Goal: Information Seeking & Learning: Understand process/instructions

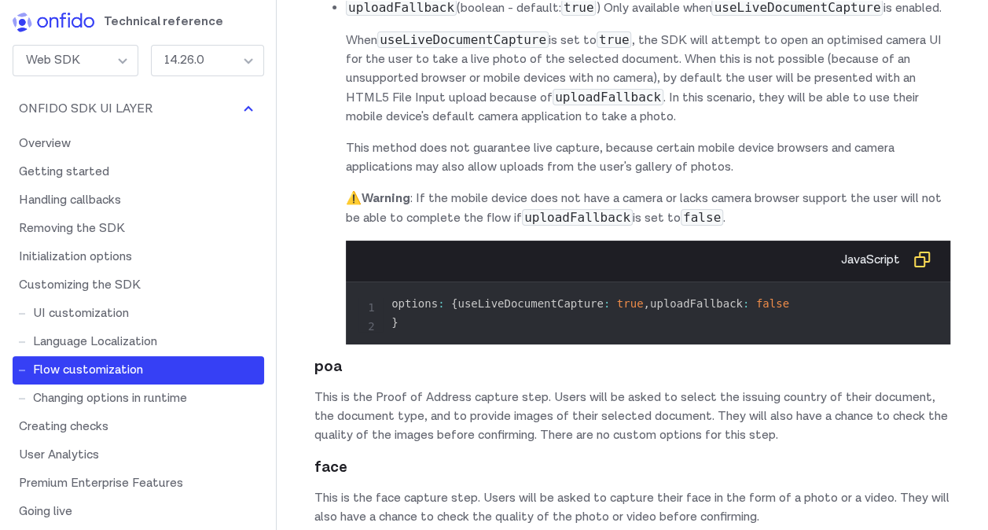
scroll to position [16291, 0]
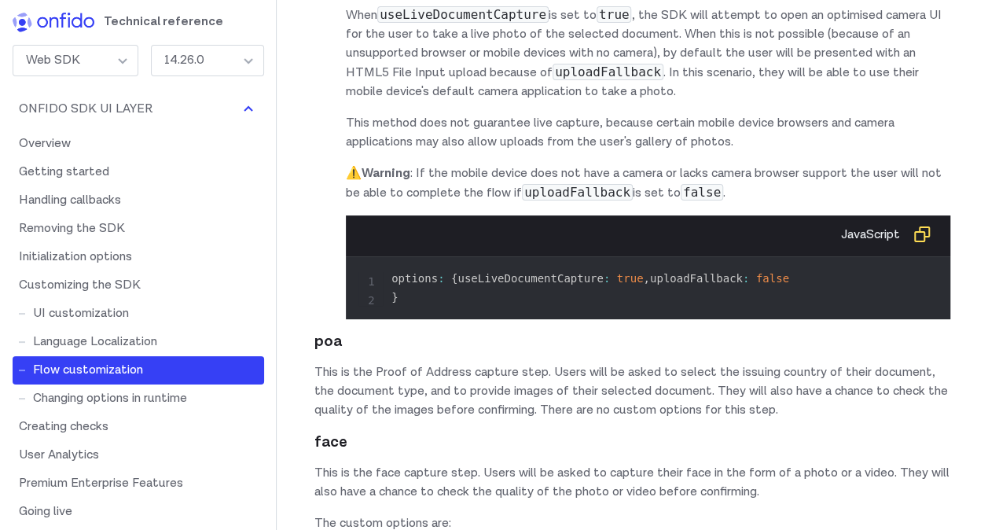
drag, startPoint x: 375, startPoint y: 321, endPoint x: 888, endPoint y: 326, distance: 513.1
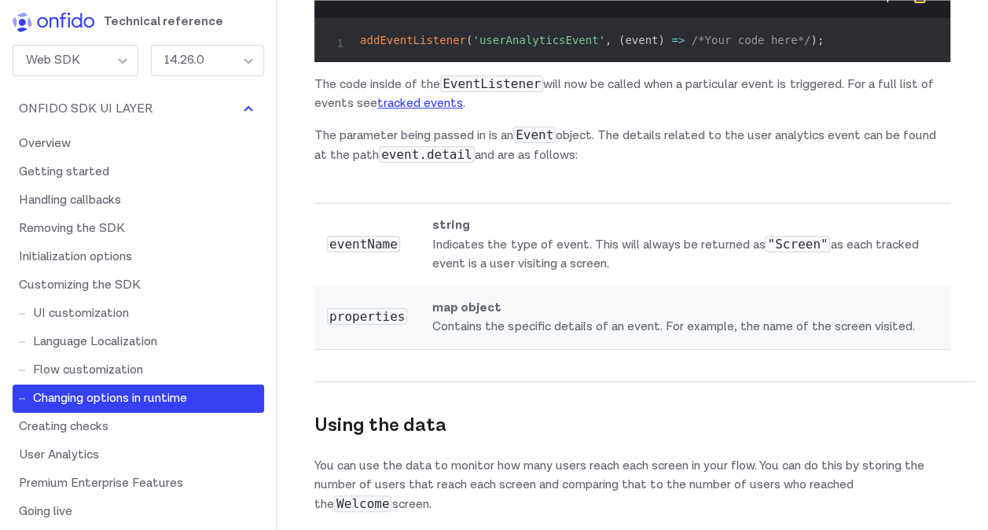
scroll to position [20456, 0]
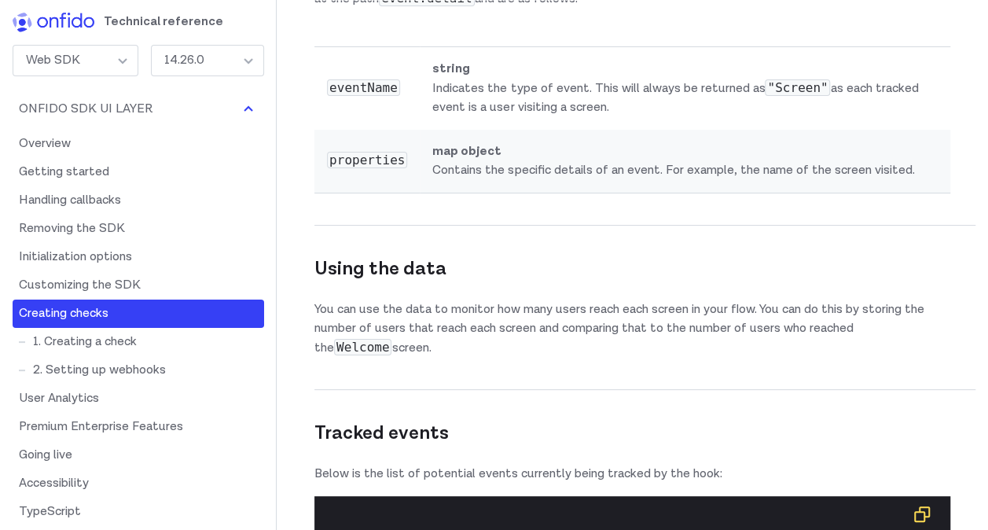
drag, startPoint x: 444, startPoint y: 238, endPoint x: 685, endPoint y: 242, distance: 241.3
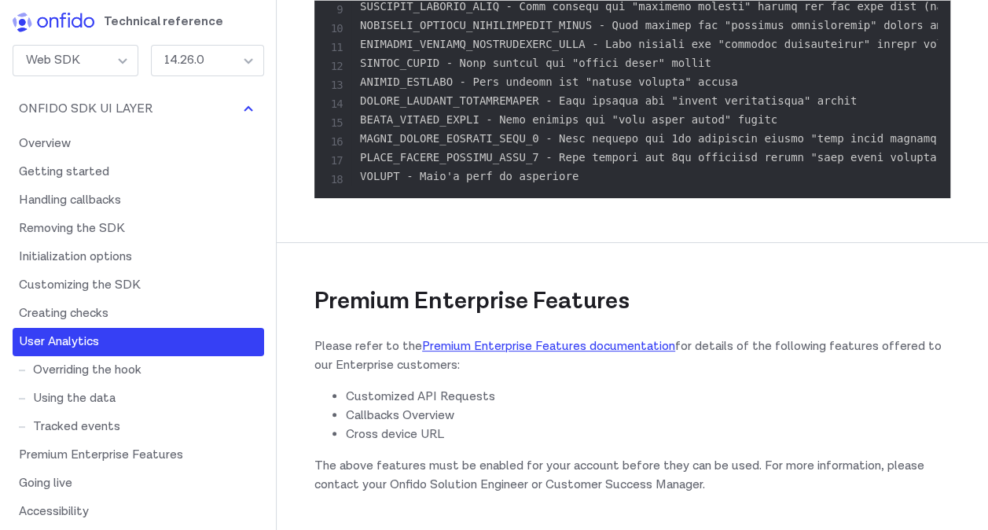
scroll to position [21320, 0]
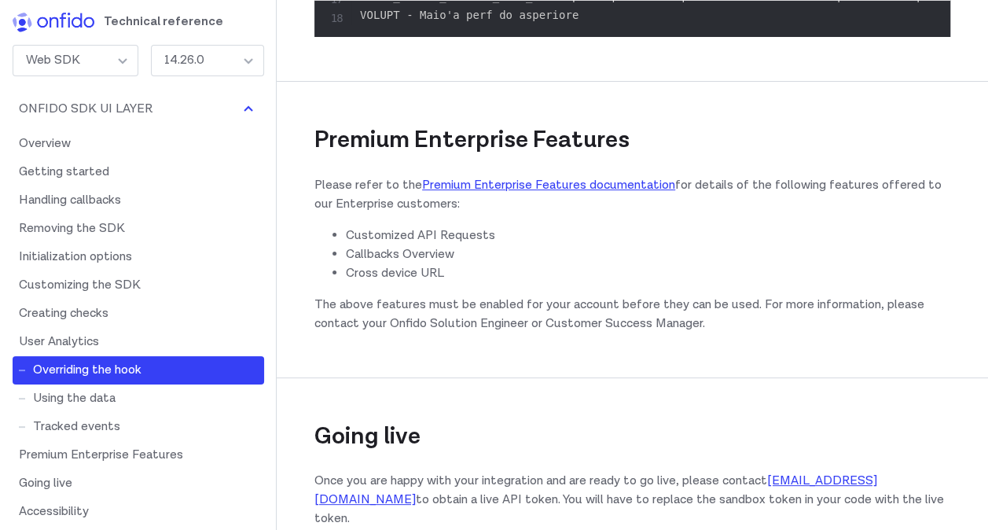
drag, startPoint x: 582, startPoint y: 146, endPoint x: 787, endPoint y: 150, distance: 205.1
drag, startPoint x: 787, startPoint y: 150, endPoint x: 845, endPoint y: 151, distance: 57.4
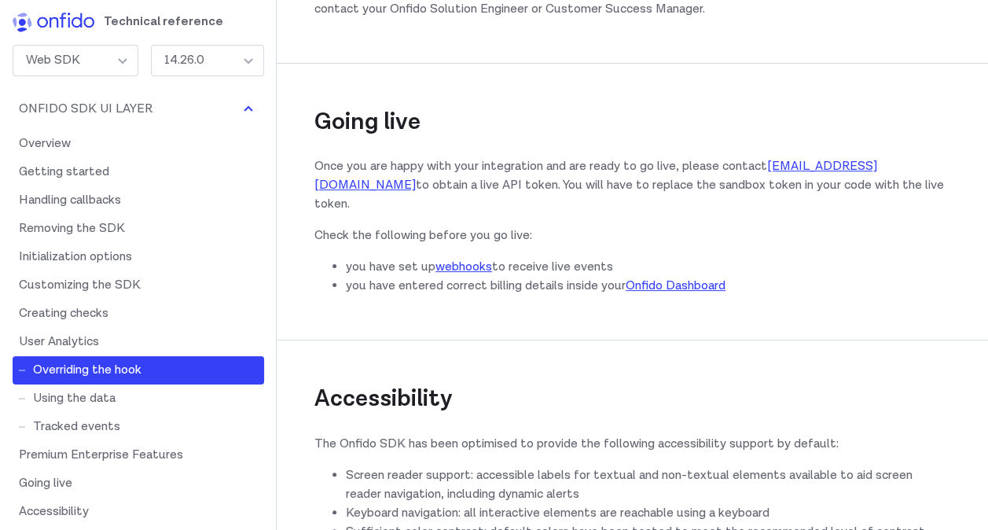
scroll to position [79, 0]
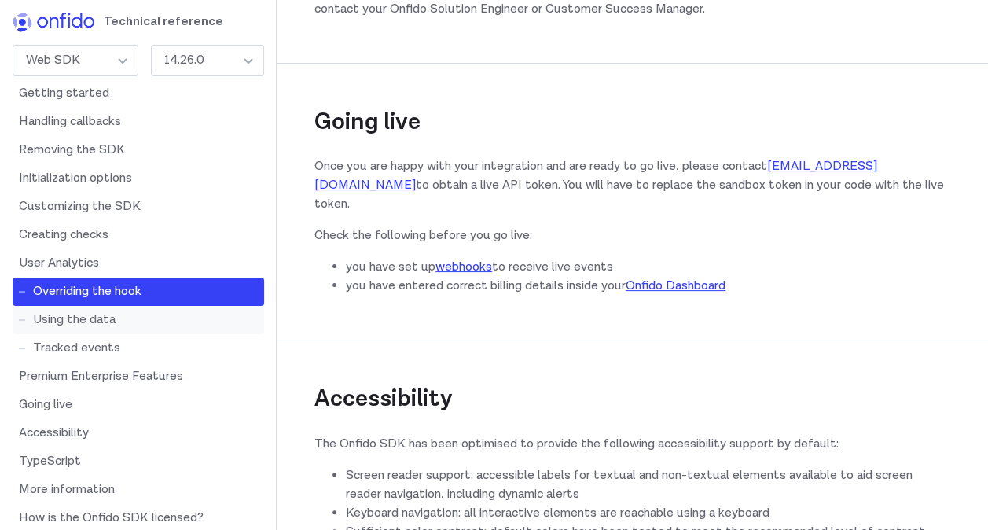
click at [132, 319] on link "Using the data" at bounding box center [138, 320] width 251 height 28
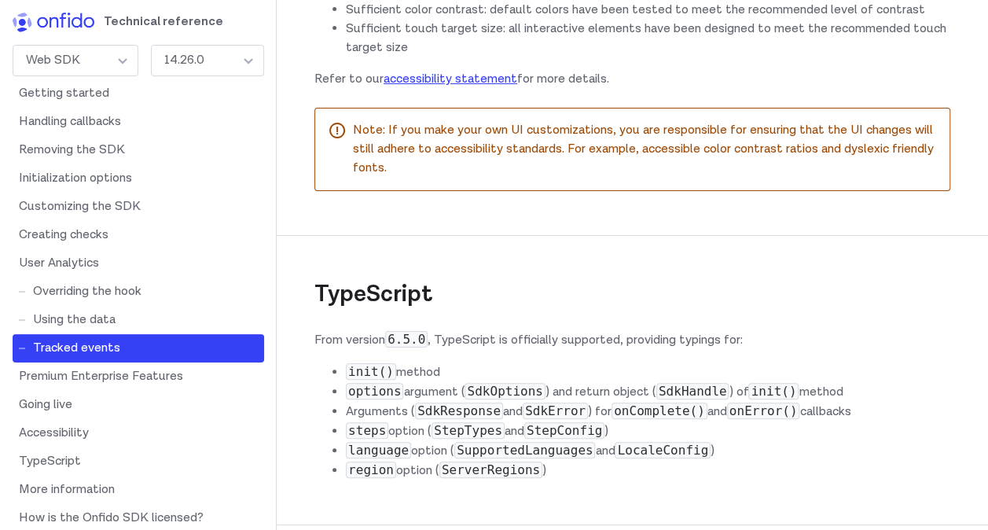
scroll to position [22334, 0]
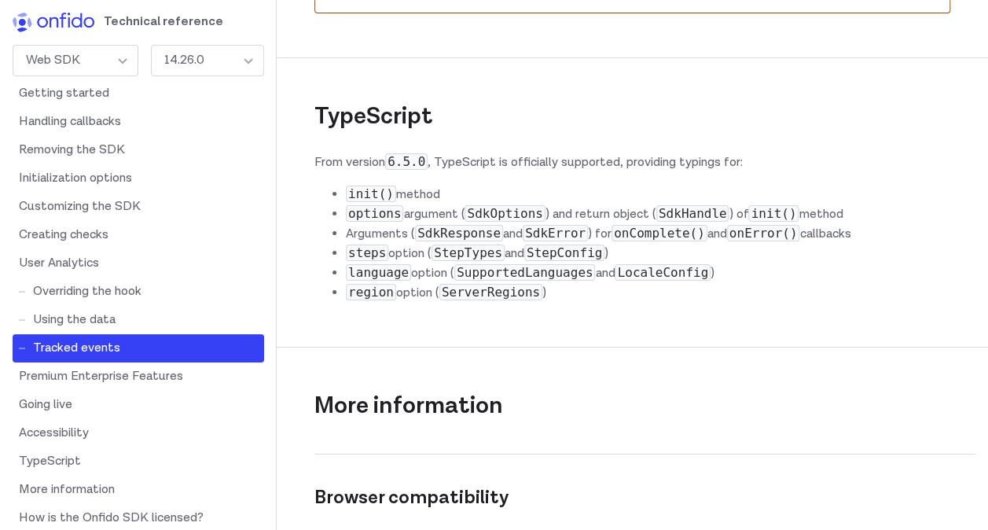
drag, startPoint x: 391, startPoint y: 379, endPoint x: 710, endPoint y: 388, distance: 319.9
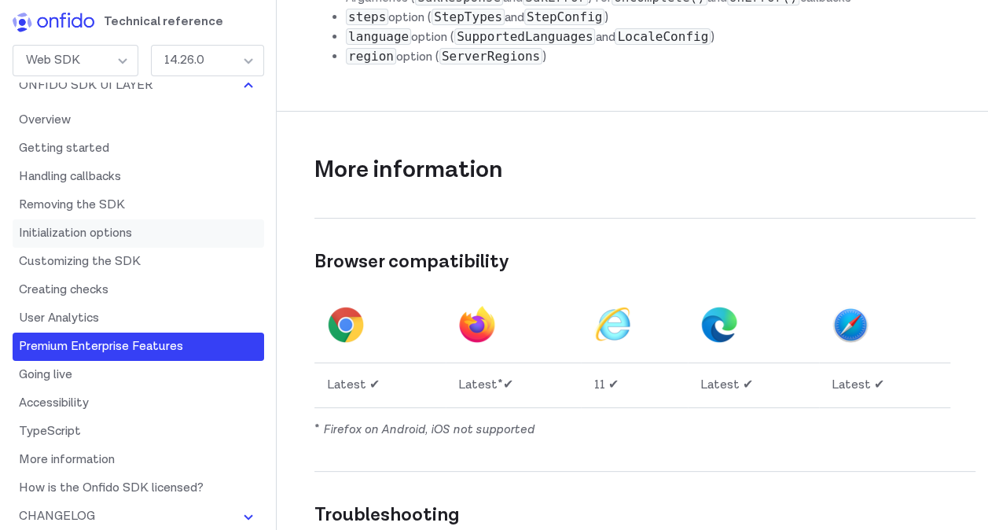
scroll to position [0, 0]
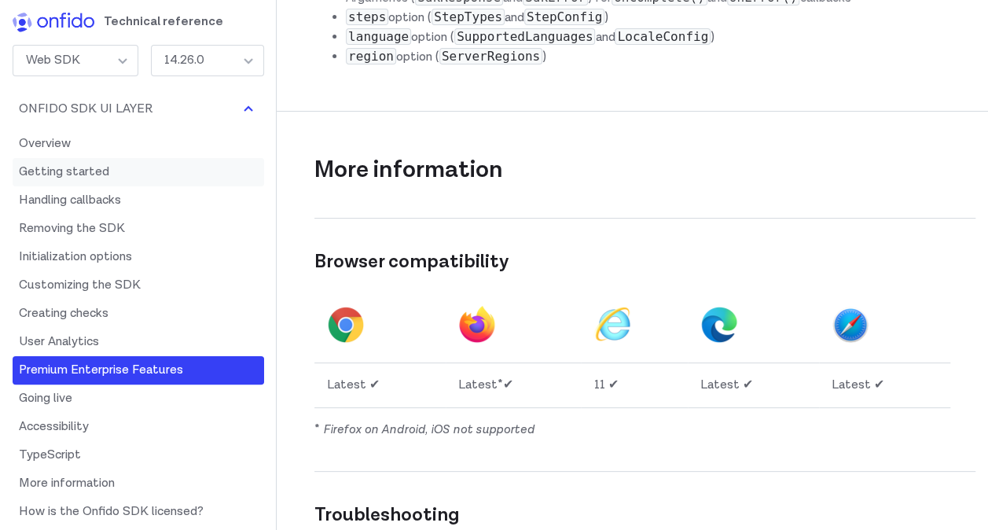
drag, startPoint x: 78, startPoint y: 171, endPoint x: 561, endPoint y: 184, distance: 483.4
click at [78, 171] on link "Getting started" at bounding box center [138, 172] width 251 height 28
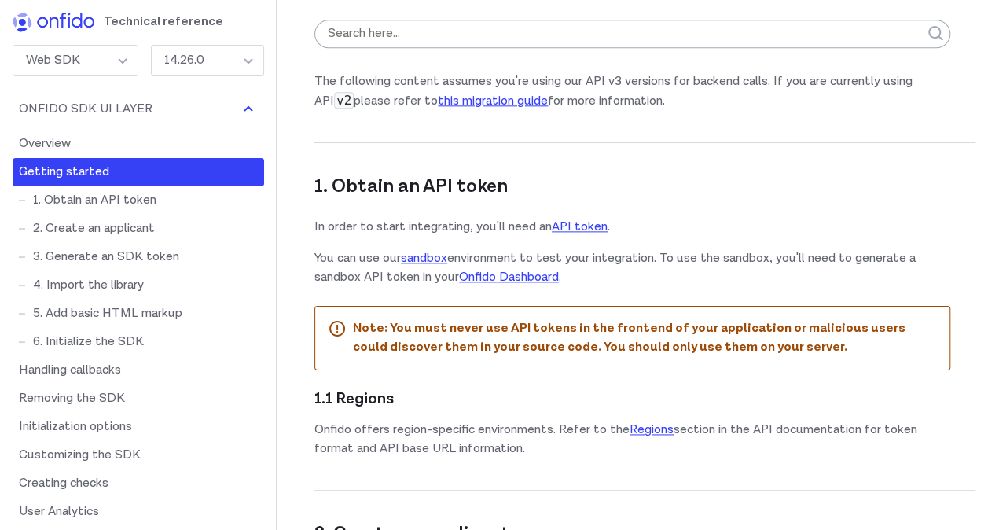
scroll to position [878, 0]
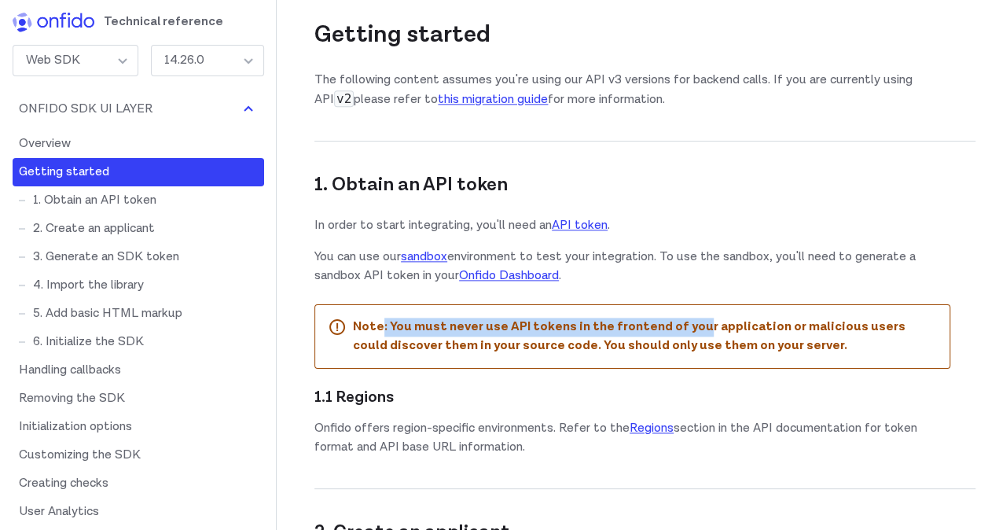
drag, startPoint x: 396, startPoint y: 321, endPoint x: 692, endPoint y: 321, distance: 296.2
click at [692, 321] on strong "Note: You must never use API tokens in the frontend of your application or mali…" at bounding box center [629, 335] width 552 height 35
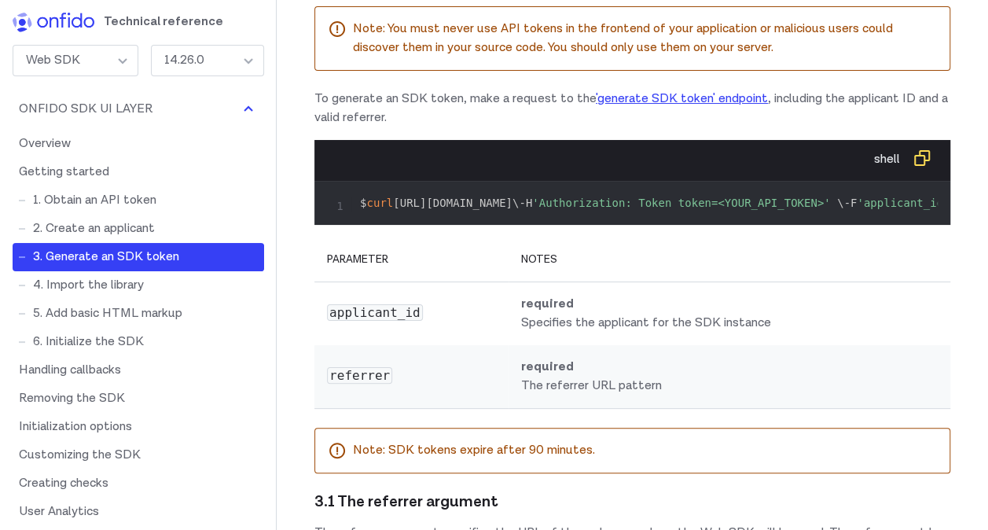
scroll to position [1900, 0]
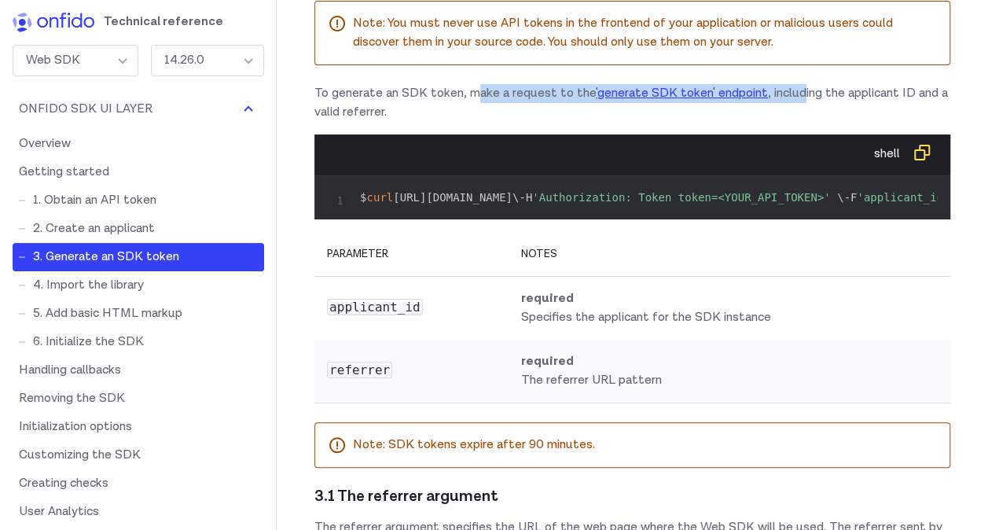
drag, startPoint x: 481, startPoint y: 148, endPoint x: 807, endPoint y: 146, distance: 326.1
click at [807, 122] on p "To generate an SDK token, make a request to the 'generate SDK token' endpoint ,…" at bounding box center [632, 103] width 636 height 38
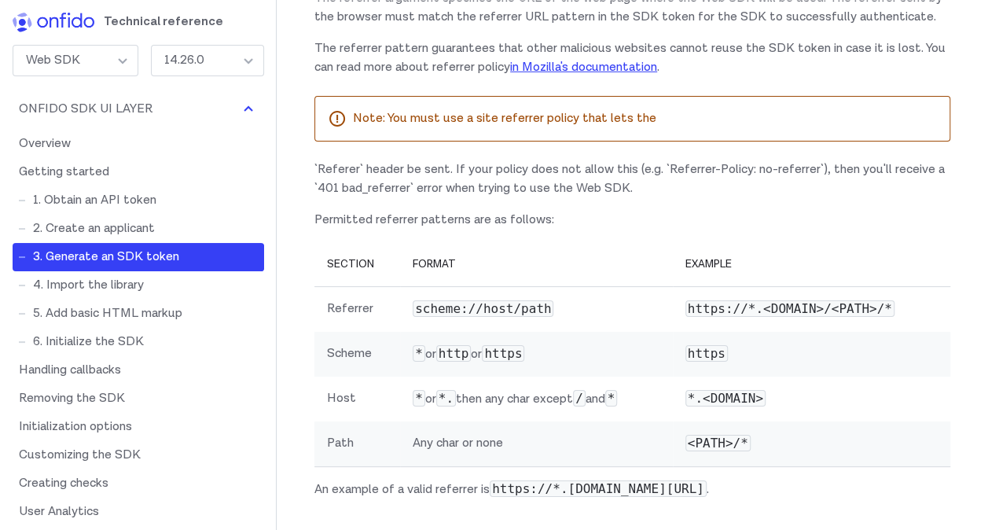
scroll to position [2450, 0]
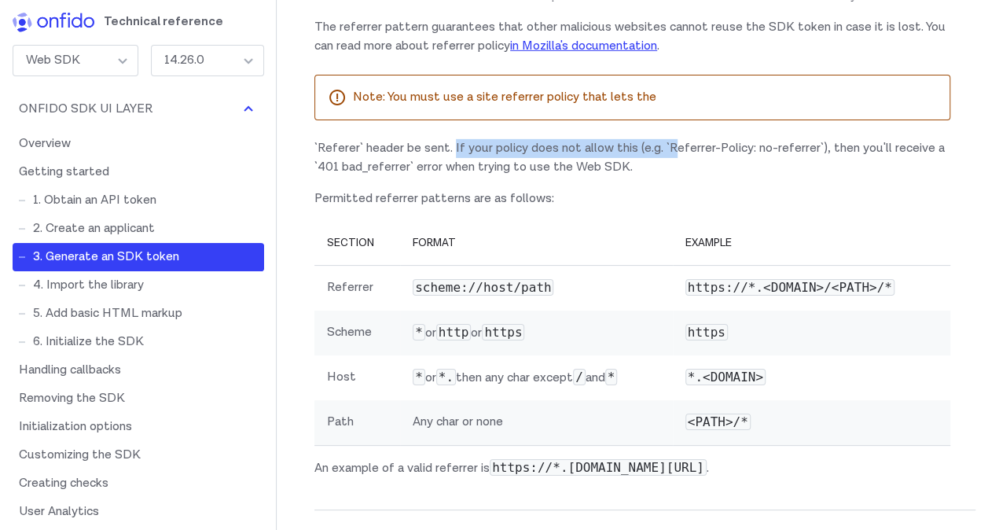
drag, startPoint x: 461, startPoint y: 255, endPoint x: 677, endPoint y: 255, distance: 215.3
click at [677, 255] on div "3.1 The referrer argument The referrer argument specifies the URL of the web pa…" at bounding box center [632, 206] width 636 height 541
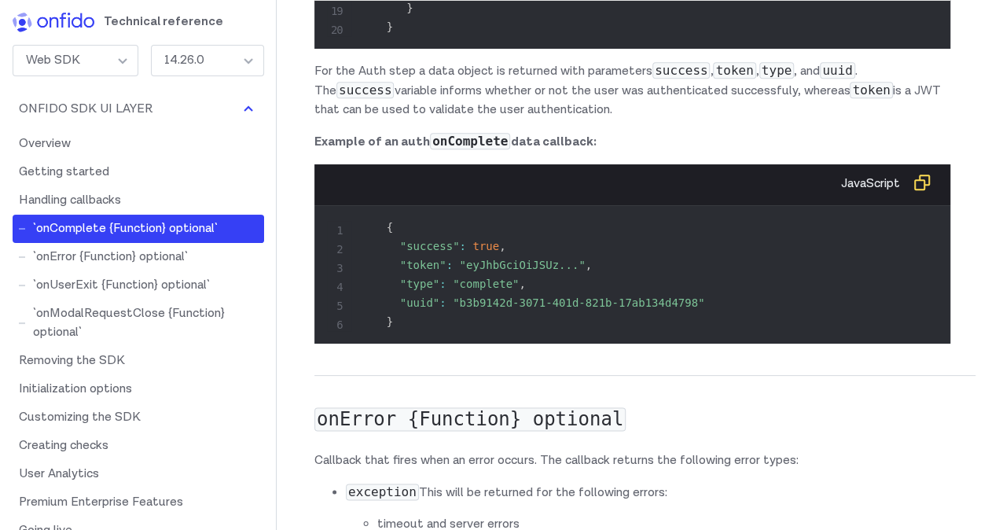
scroll to position [6771, 0]
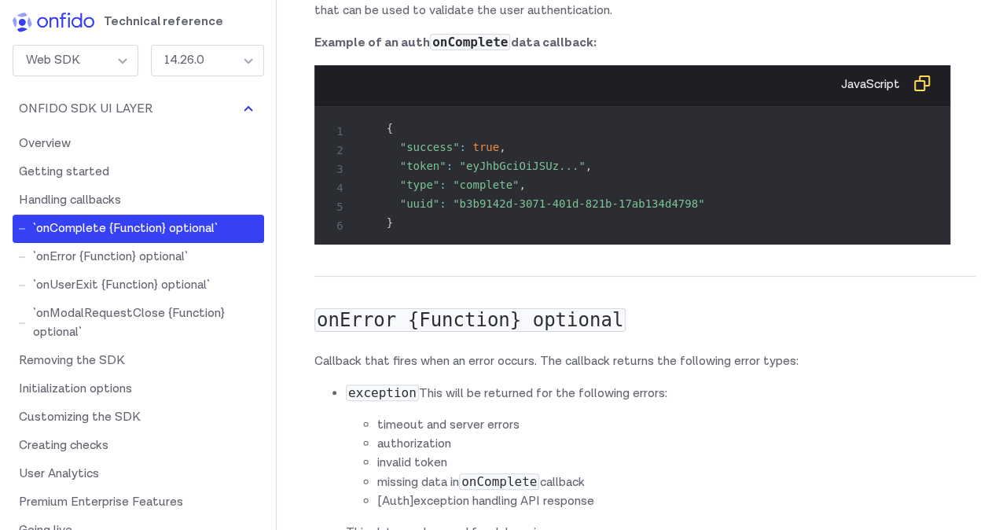
drag, startPoint x: 569, startPoint y: 241, endPoint x: 848, endPoint y: 240, distance: 278.9
drag, startPoint x: 372, startPoint y: 262, endPoint x: 713, endPoint y: 259, distance: 341.0
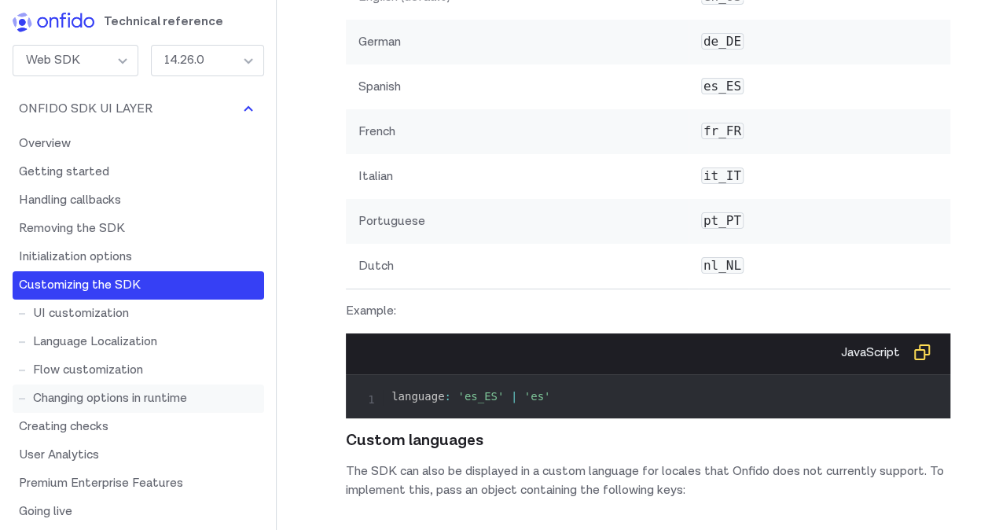
scroll to position [79, 0]
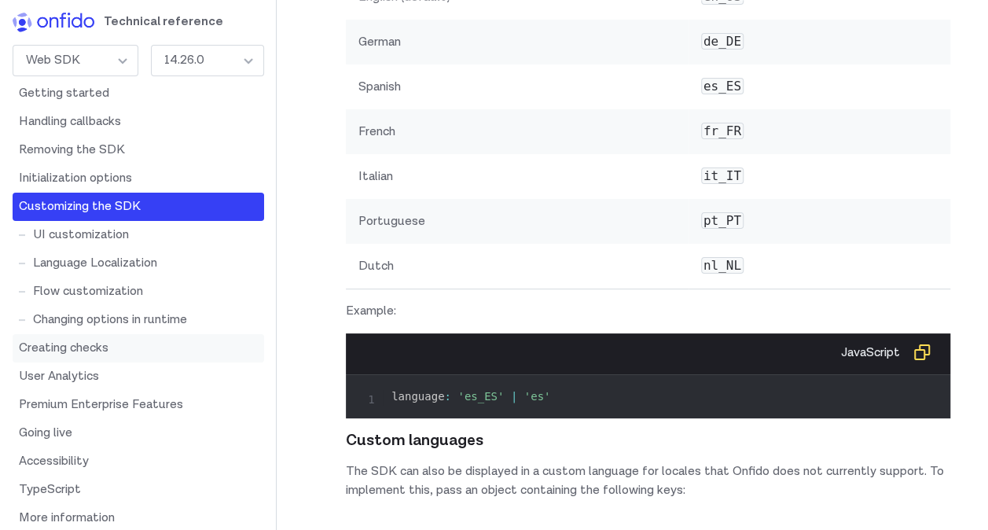
click at [86, 338] on link "Creating checks" at bounding box center [138, 348] width 251 height 28
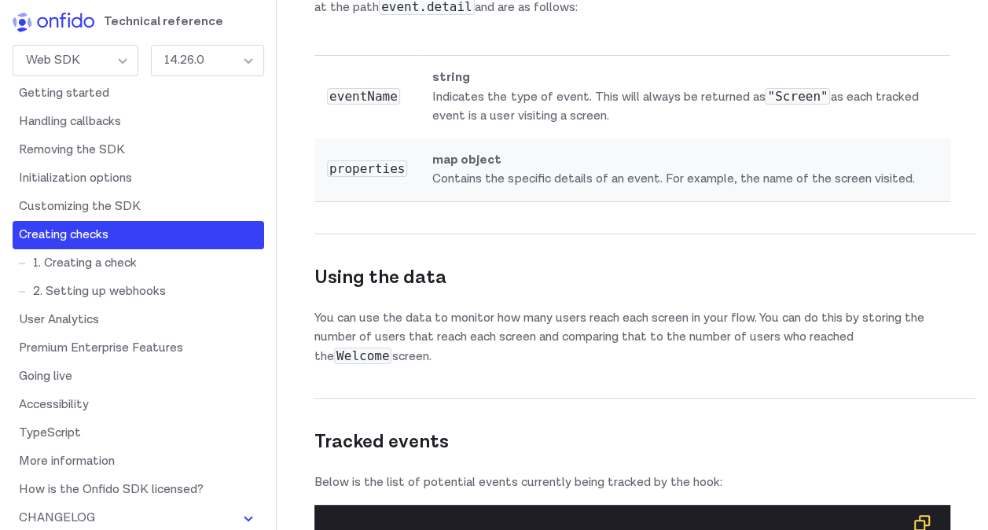
scroll to position [20448, 0]
drag, startPoint x: 552, startPoint y: 79, endPoint x: 841, endPoint y: 80, distance: 289.2
drag, startPoint x: 322, startPoint y: 98, endPoint x: 514, endPoint y: 94, distance: 191.8
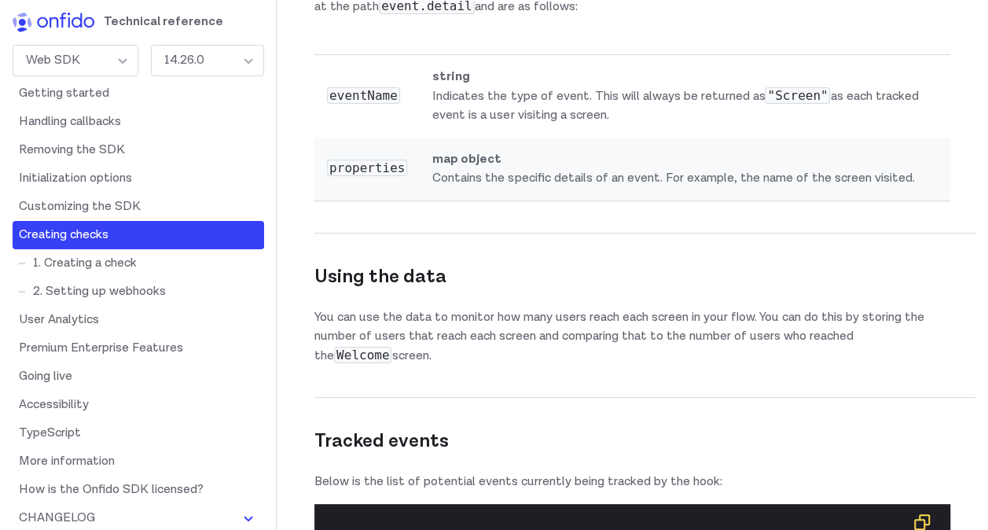
drag, startPoint x: 514, startPoint y: 94, endPoint x: 732, endPoint y: 119, distance: 219.9
drag, startPoint x: 427, startPoint y: 242, endPoint x: 873, endPoint y: 232, distance: 445.6
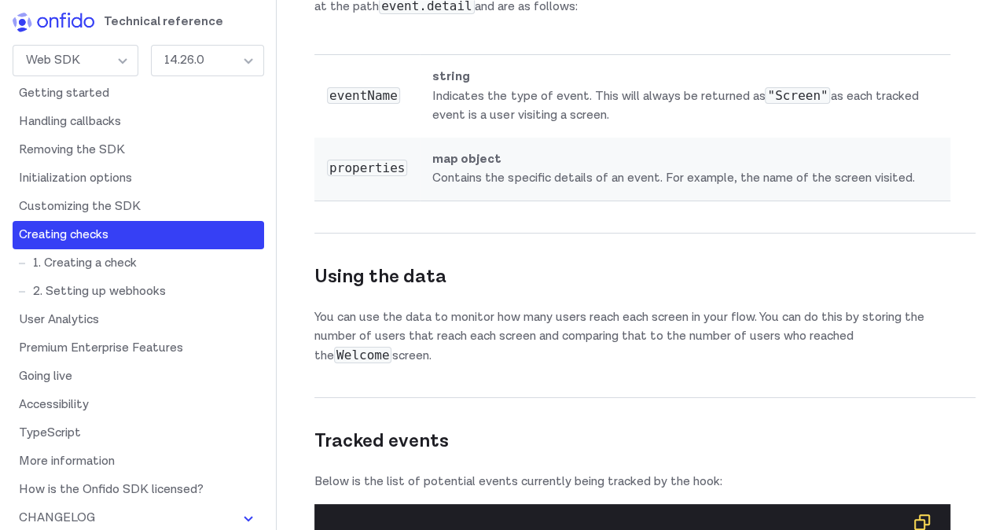
drag, startPoint x: 369, startPoint y: 322, endPoint x: 557, endPoint y: 318, distance: 187.8
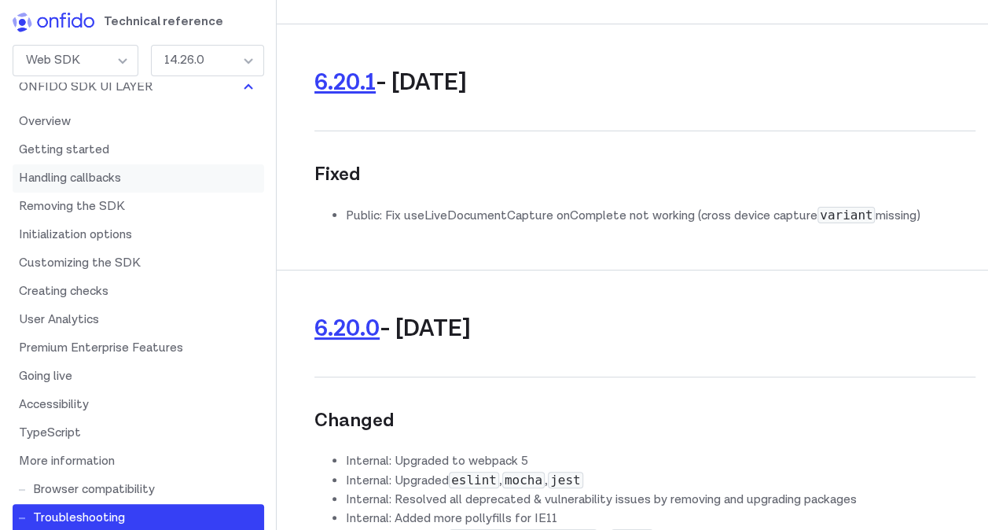
scroll to position [0, 0]
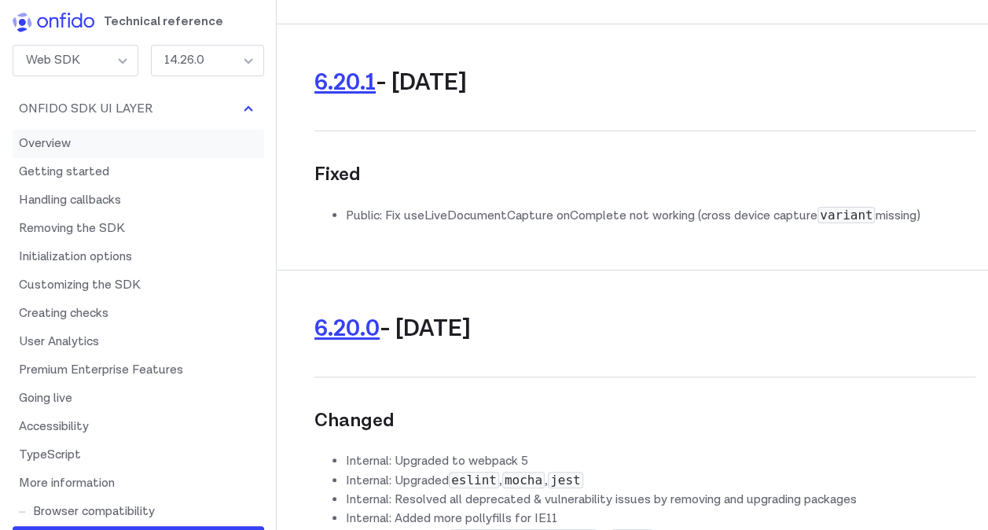
click at [40, 142] on link "Overview" at bounding box center [138, 144] width 251 height 28
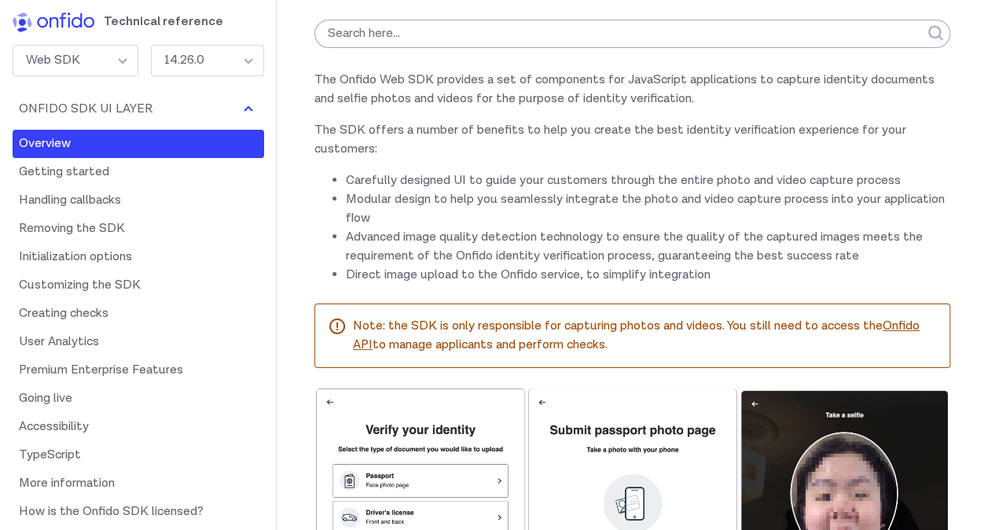
scroll to position [170, 0]
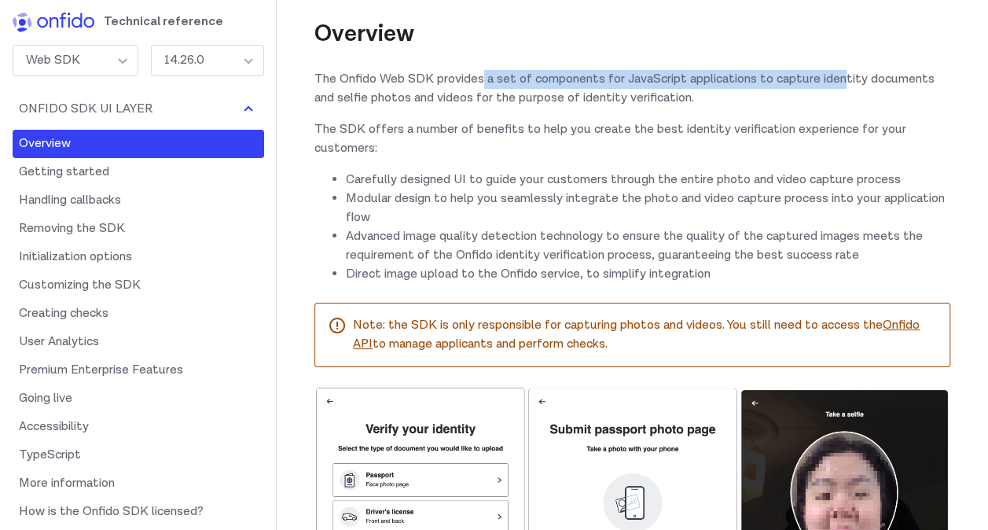
drag, startPoint x: 484, startPoint y: 77, endPoint x: 848, endPoint y: 80, distance: 363.8
click at [848, 80] on p "The Onfido Web SDK provides a set of components for JavaScript applications to …" at bounding box center [632, 89] width 636 height 38
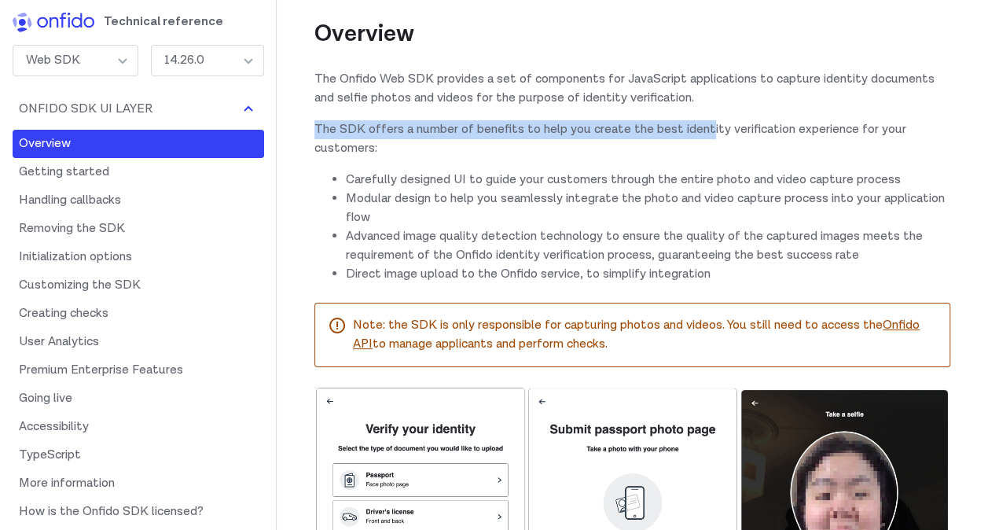
drag, startPoint x: 316, startPoint y: 127, endPoint x: 709, endPoint y: 127, distance: 392.9
click at [709, 127] on p "The SDK offers a number of benefits to help you create the best identity verifi…" at bounding box center [632, 139] width 636 height 38
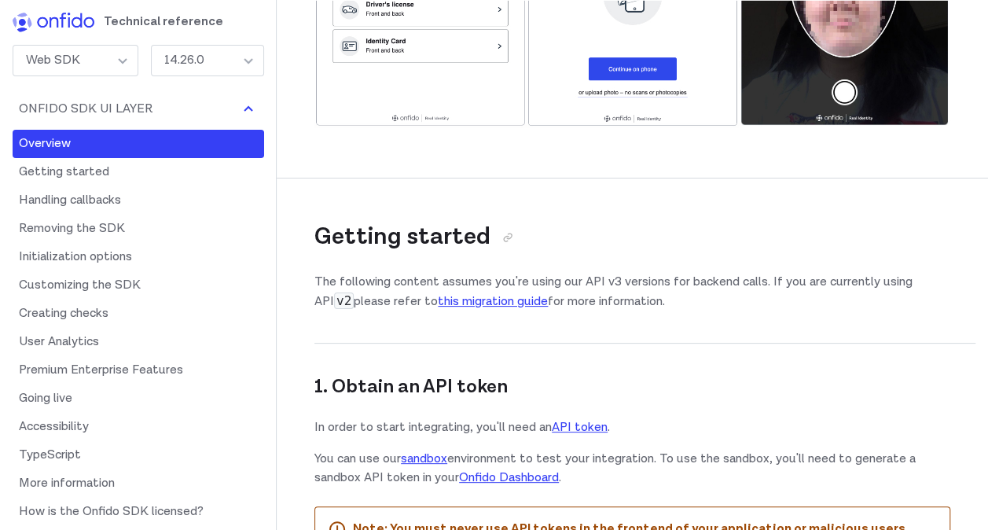
scroll to position [720, 0]
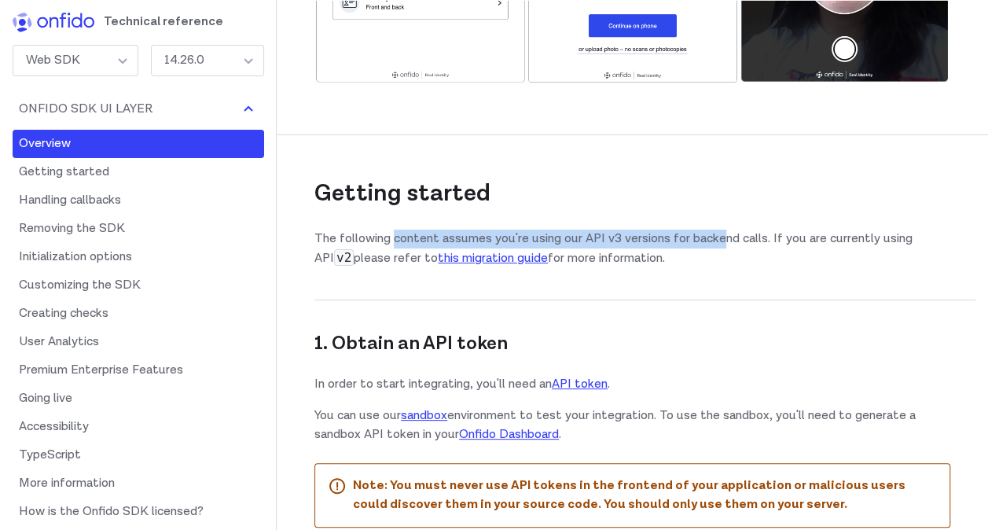
drag, startPoint x: 413, startPoint y: 237, endPoint x: 724, endPoint y: 237, distance: 311.1
click at [724, 237] on p "The following content assumes you're using our API v3 versions for backend call…" at bounding box center [632, 248] width 636 height 39
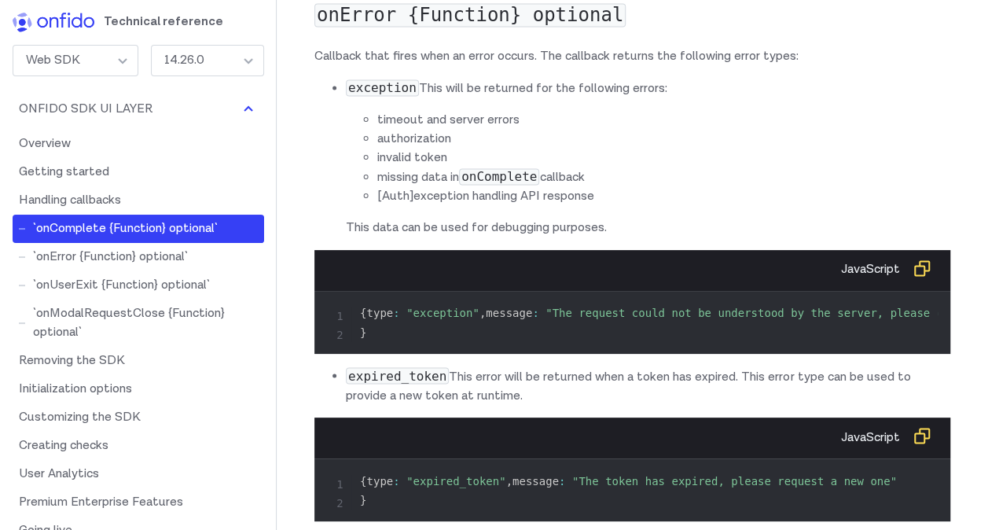
scroll to position [7084, 0]
